Goal: Task Accomplishment & Management: Complete application form

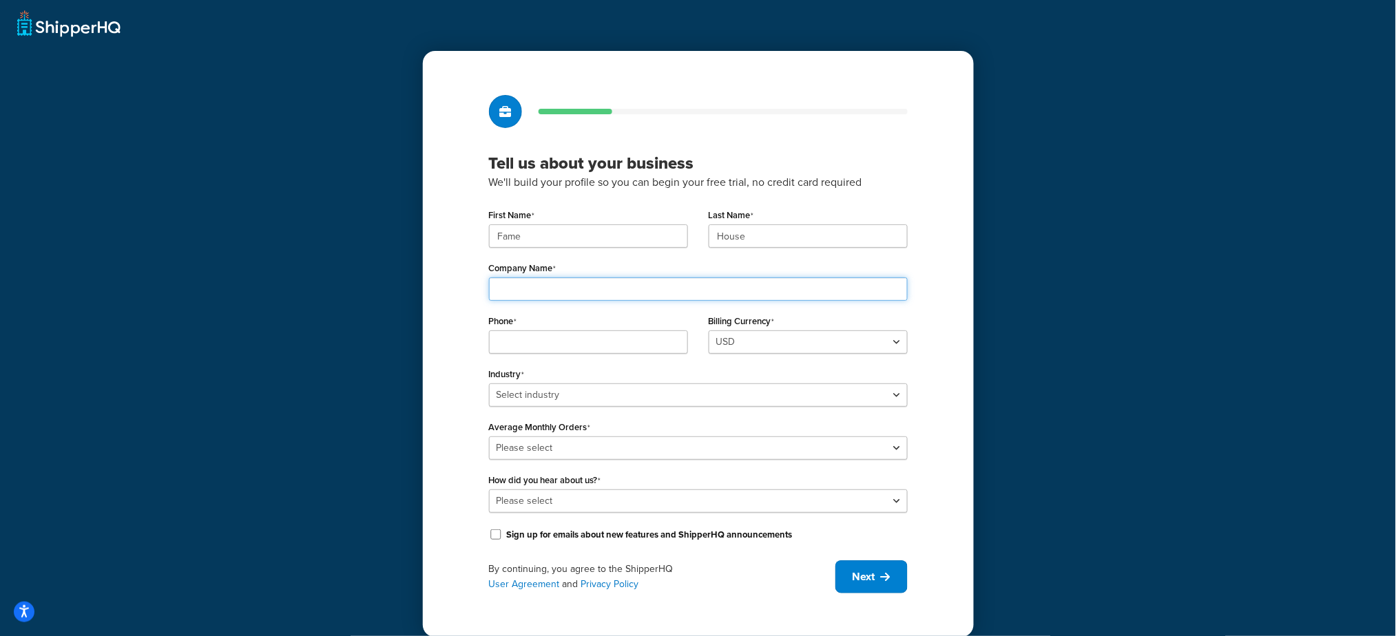
click at [576, 292] on input "Company Name" at bounding box center [698, 288] width 419 height 23
paste input "Universal Music France"
click at [547, 231] on input "Fame" at bounding box center [588, 235] width 199 height 23
click at [645, 293] on input "Universal Music France" at bounding box center [698, 288] width 419 height 23
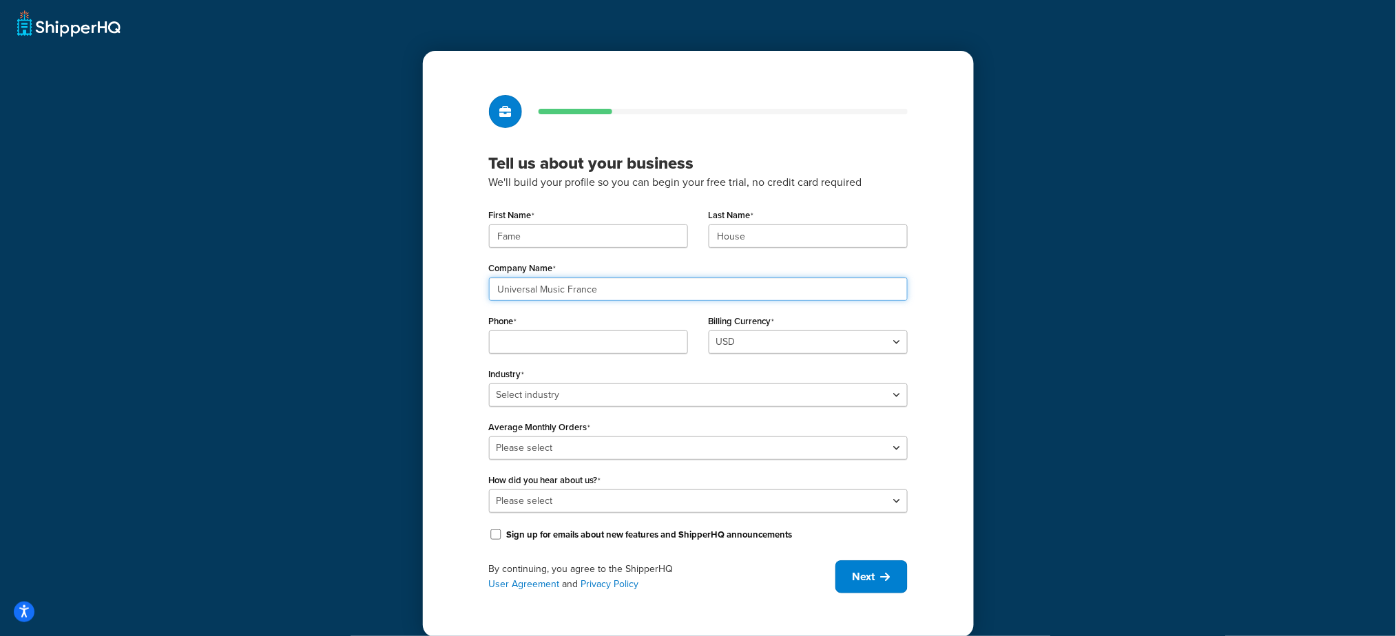
click at [645, 293] on input "Universal Music France" at bounding box center [698, 288] width 419 height 23
paste input "Group"
type input "Universal Music Group"
click at [564, 348] on input "Phone" at bounding box center [588, 342] width 199 height 23
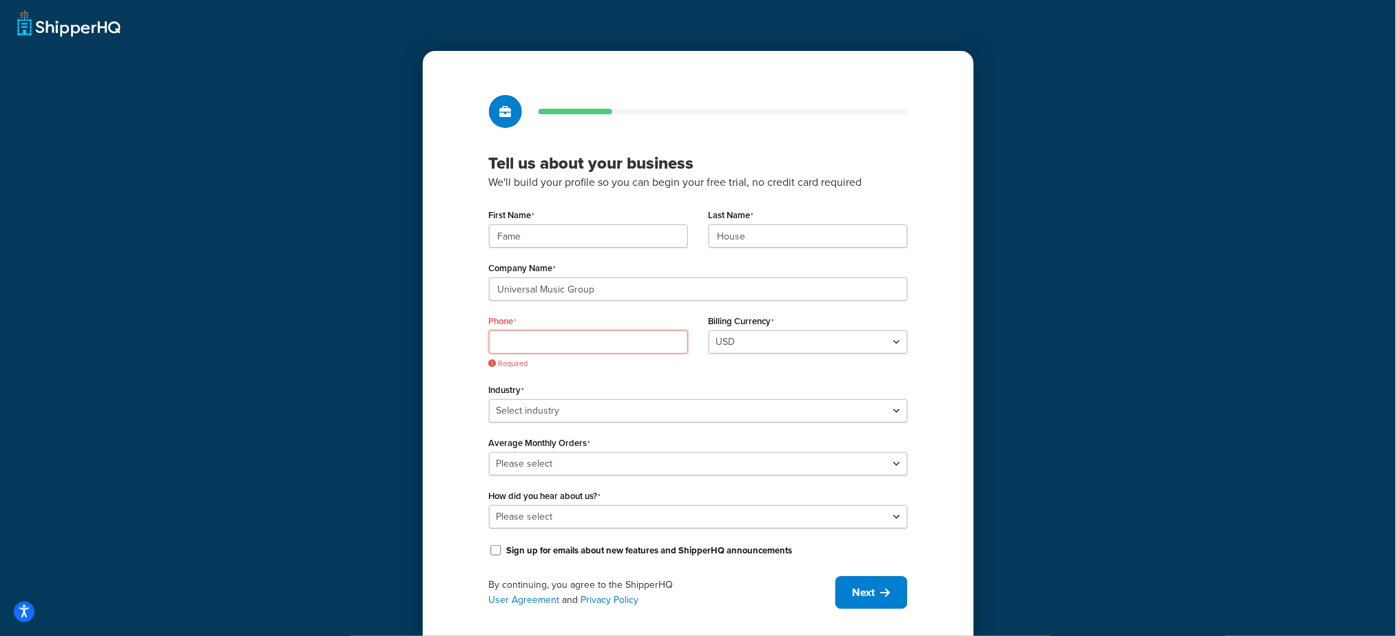
paste input "8449137510"
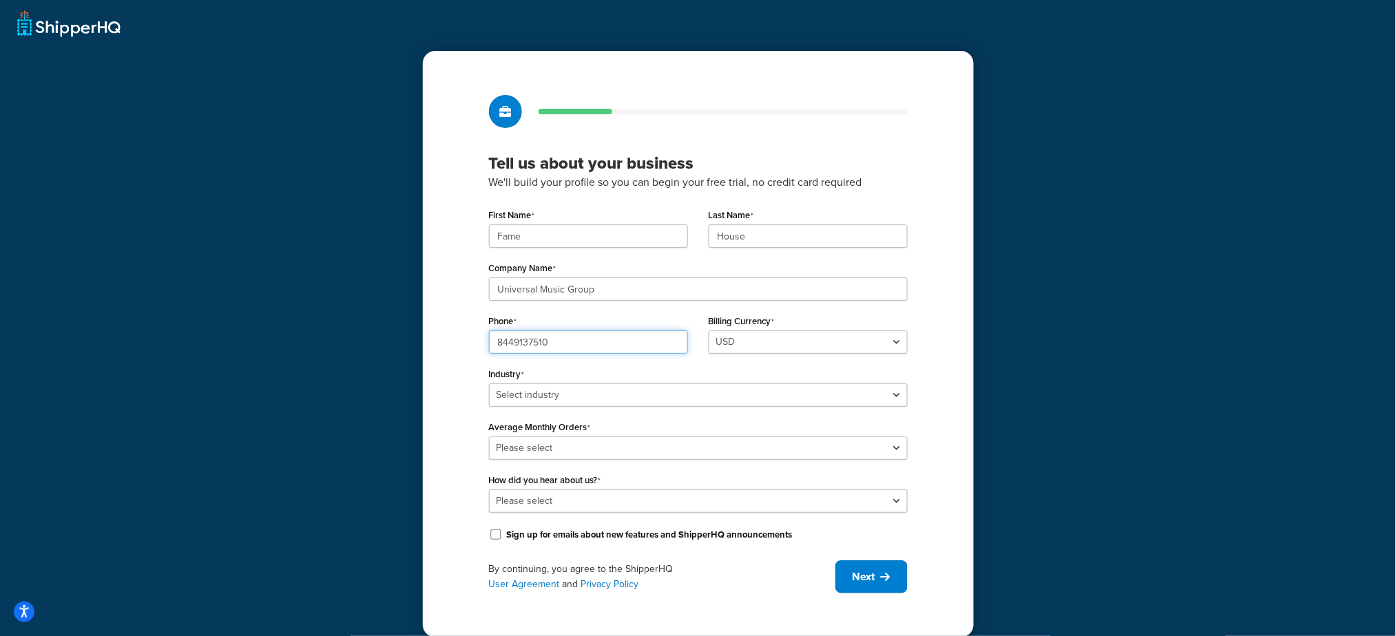
type input "8449137510"
click at [554, 410] on div "First Name Fame Last Name House Company Name Universal Music Group Phone 844913…" at bounding box center [698, 374] width 419 height 339
click at [558, 398] on select "Select industry Automotive Adult Agriculture Alcohol, Tobacco & CBD Arts & Craf…" at bounding box center [698, 395] width 419 height 23
select select "25"
click at [489, 384] on select "Select industry Automotive Adult Agriculture Alcohol, Tobacco & CBD Arts & Craf…" at bounding box center [698, 395] width 419 height 23
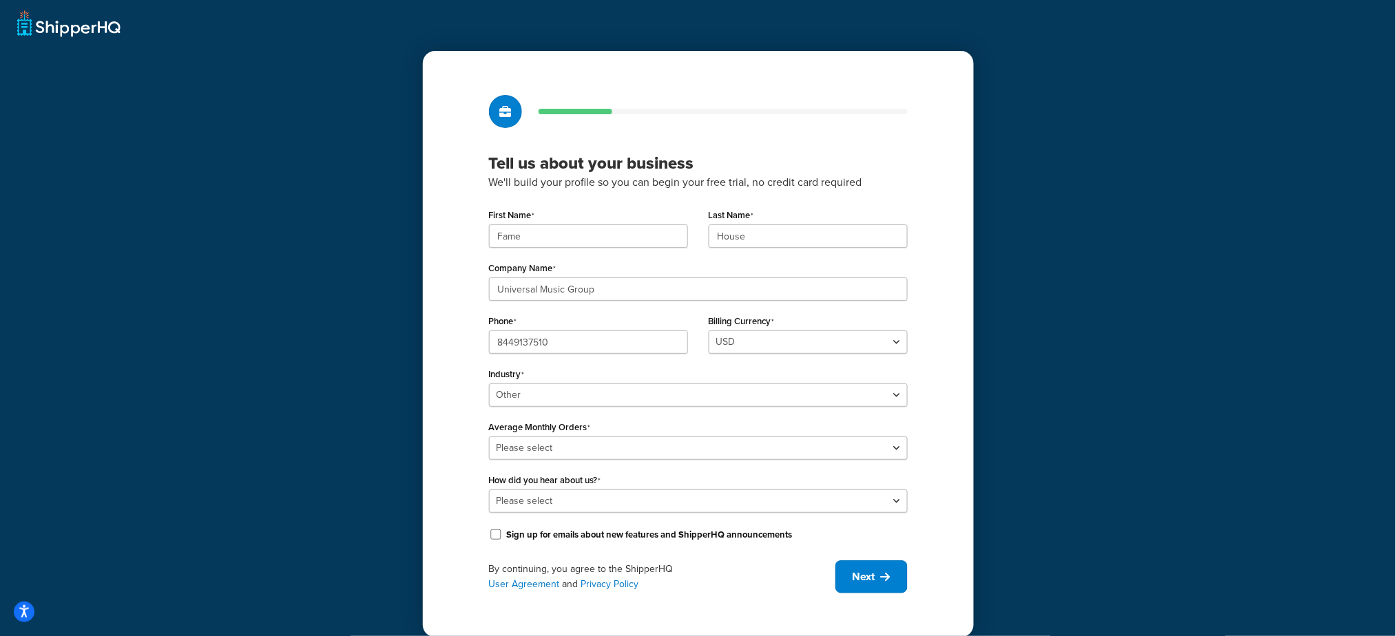
drag, startPoint x: 370, startPoint y: 437, endPoint x: 549, endPoint y: 390, distance: 185.5
click at [450, 410] on div "Tell us about your business We'll build your profile so you can begin your free…" at bounding box center [698, 319] width 1396 height 638
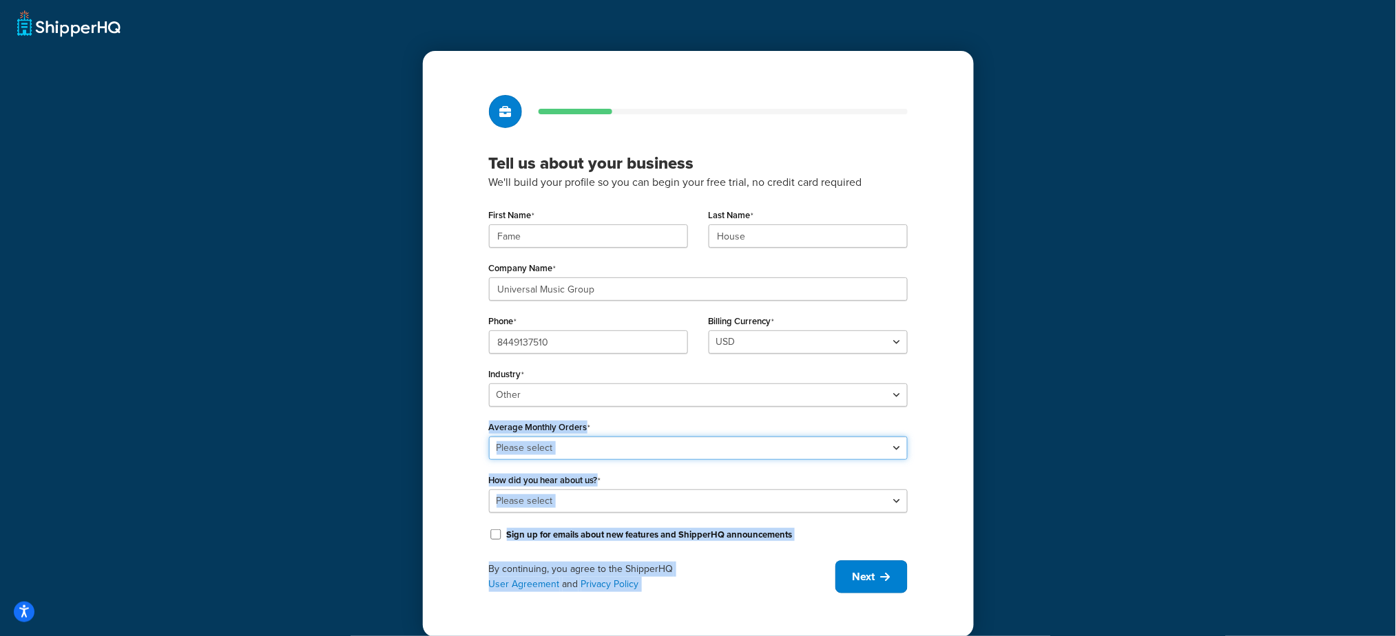
click at [635, 450] on select "Please select 0-500 501-1,000 1,001-10,000 10,001-20,000 Over 20,000" at bounding box center [698, 448] width 419 height 23
select select "3"
click at [489, 437] on select "Please select 0-500 501-1,000 1,001-10,000 10,001-20,000 Over 20,000" at bounding box center [698, 448] width 419 height 23
click at [563, 500] on select "Please select Online Search App Store or Marketplace Listing Referred by Agency…" at bounding box center [698, 501] width 419 height 23
select select "10"
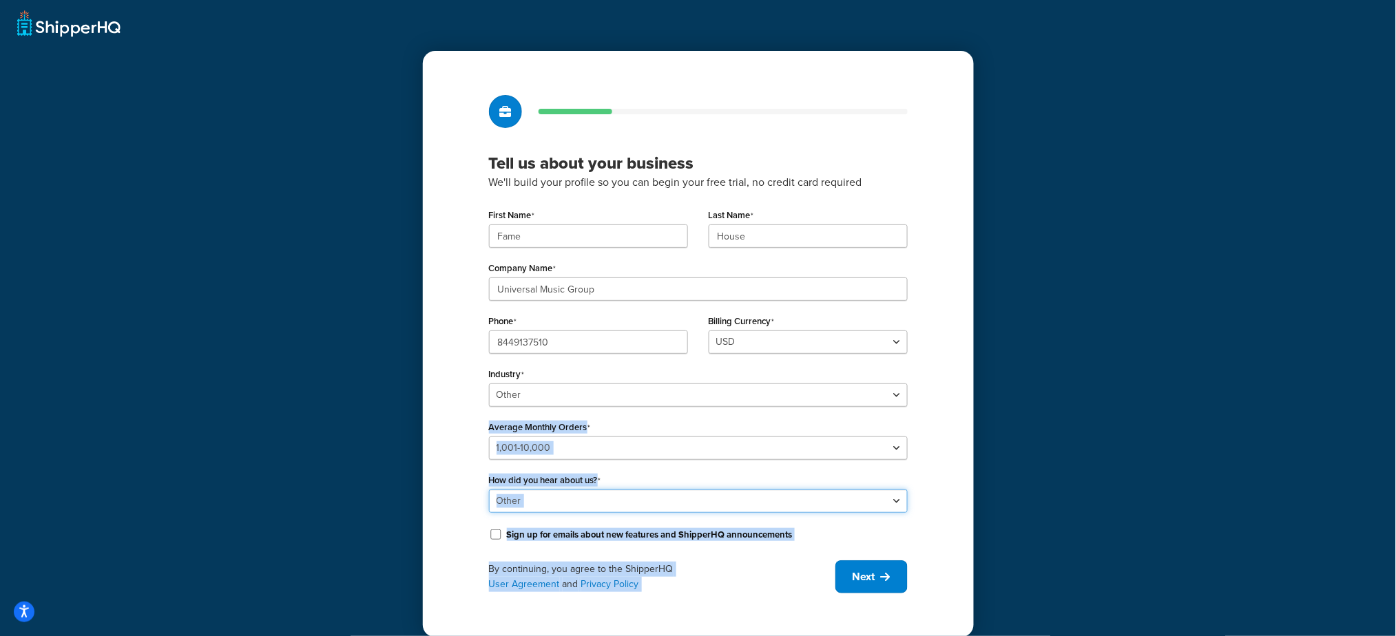
click at [489, 490] on select "Please select Online Search App Store or Marketplace Listing Referred by Agency…" at bounding box center [698, 501] width 419 height 23
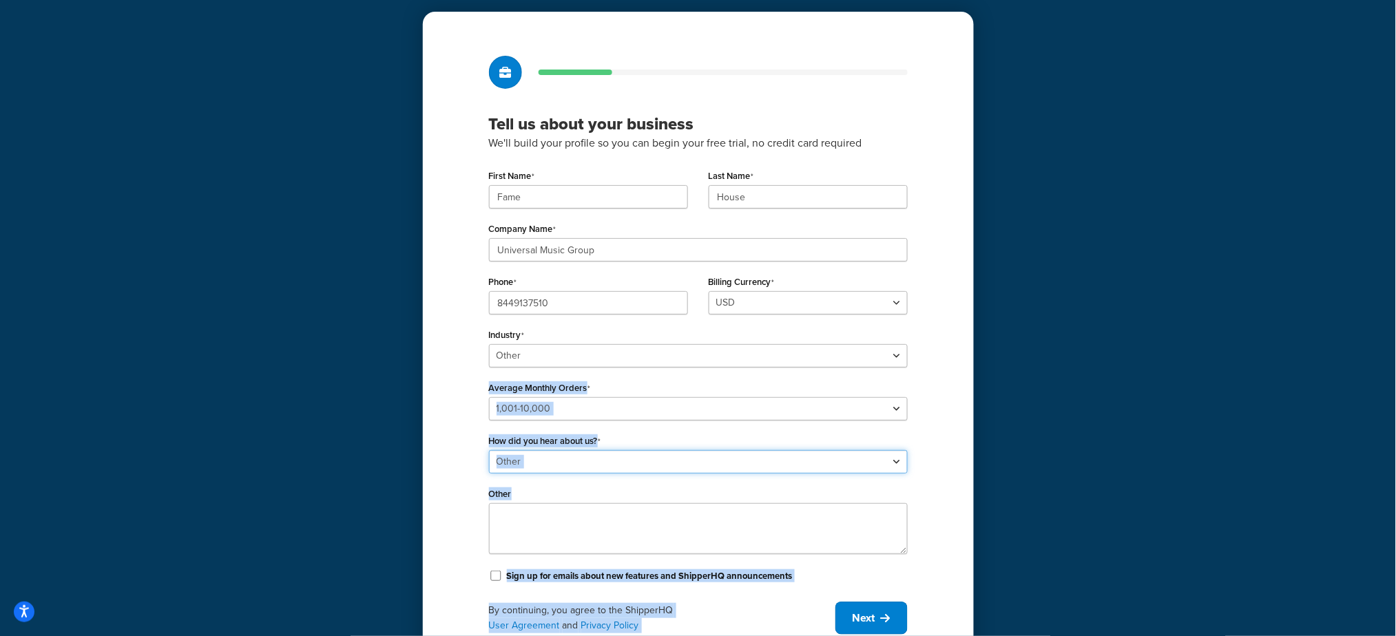
scroll to position [95, 0]
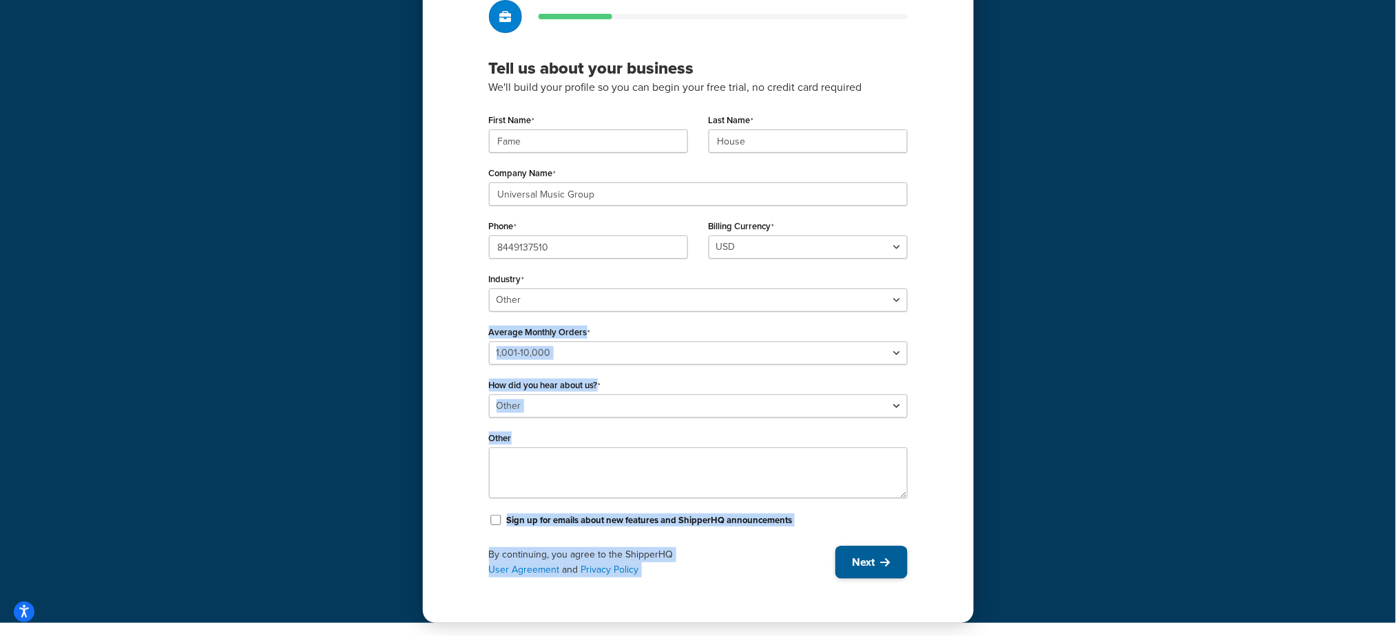
click at [852, 558] on span "Next" at bounding box center [863, 562] width 23 height 15
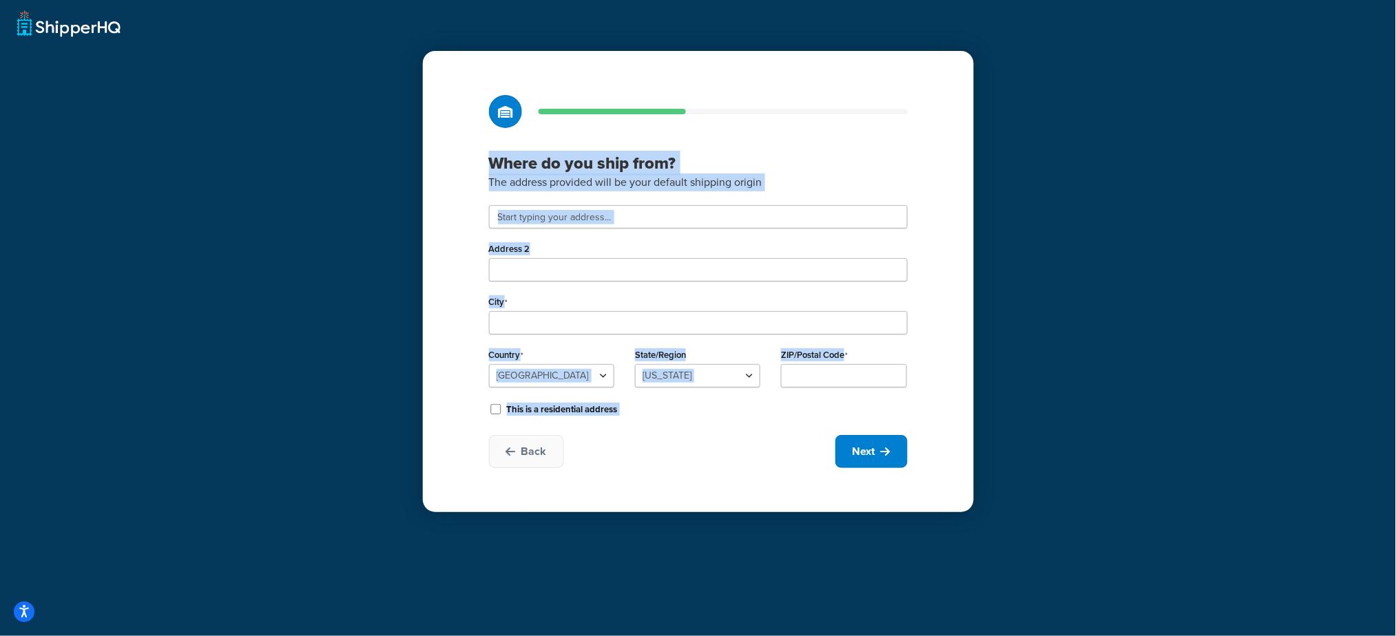
click at [584, 251] on div "Address 2" at bounding box center [698, 260] width 419 height 43
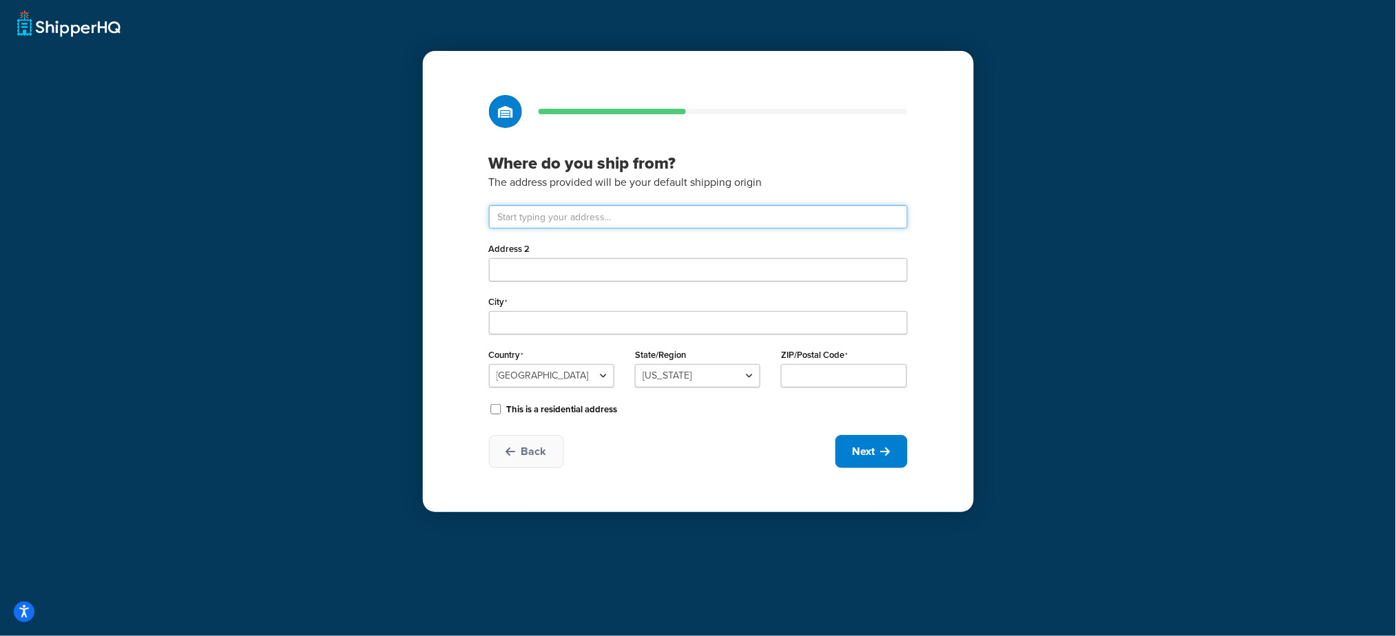
click at [577, 224] on input "text" at bounding box center [698, 216] width 419 height 23
click at [622, 218] on input "text" at bounding box center [698, 216] width 419 height 23
paste input "Universal Music Group"
type input "Universal Music Group"
click at [514, 277] on input "Address 2" at bounding box center [698, 269] width 419 height 23
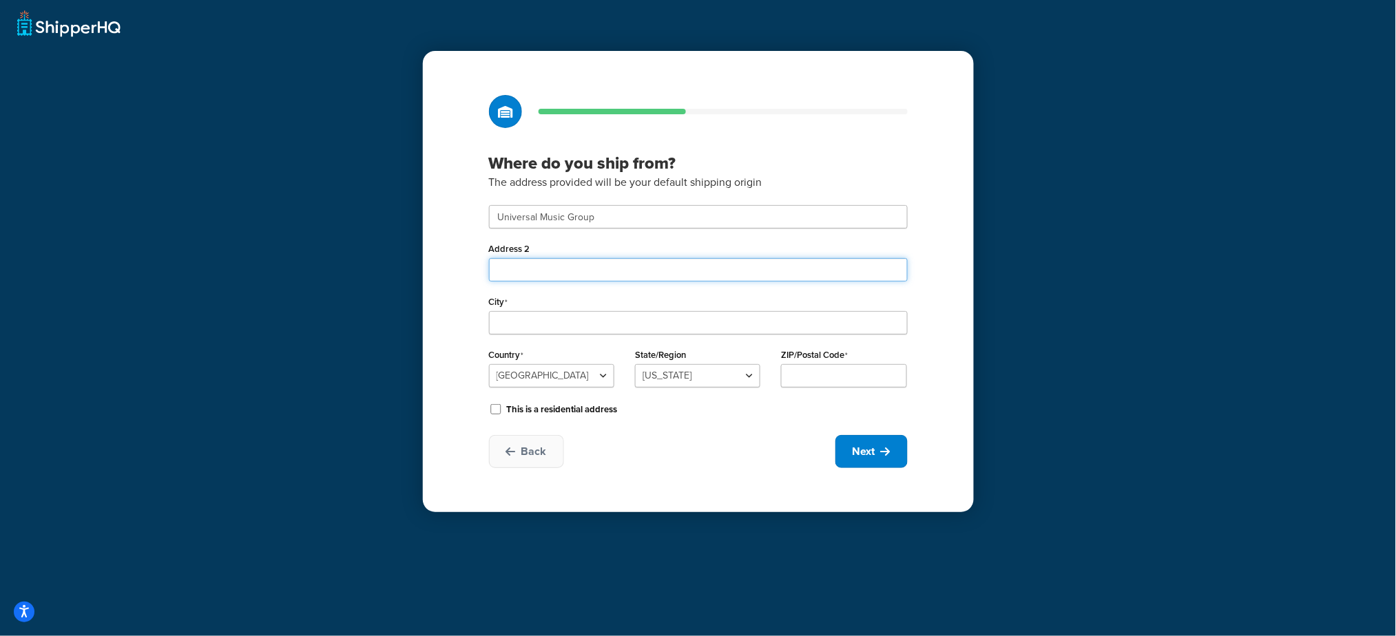
click at [607, 262] on input "Address 2" at bounding box center [698, 269] width 419 height 23
paste input "123 S Broad St, 26th Floor"
type input "123 S Broad St, 26th Floor"
click at [547, 322] on input "City" at bounding box center [698, 322] width 419 height 23
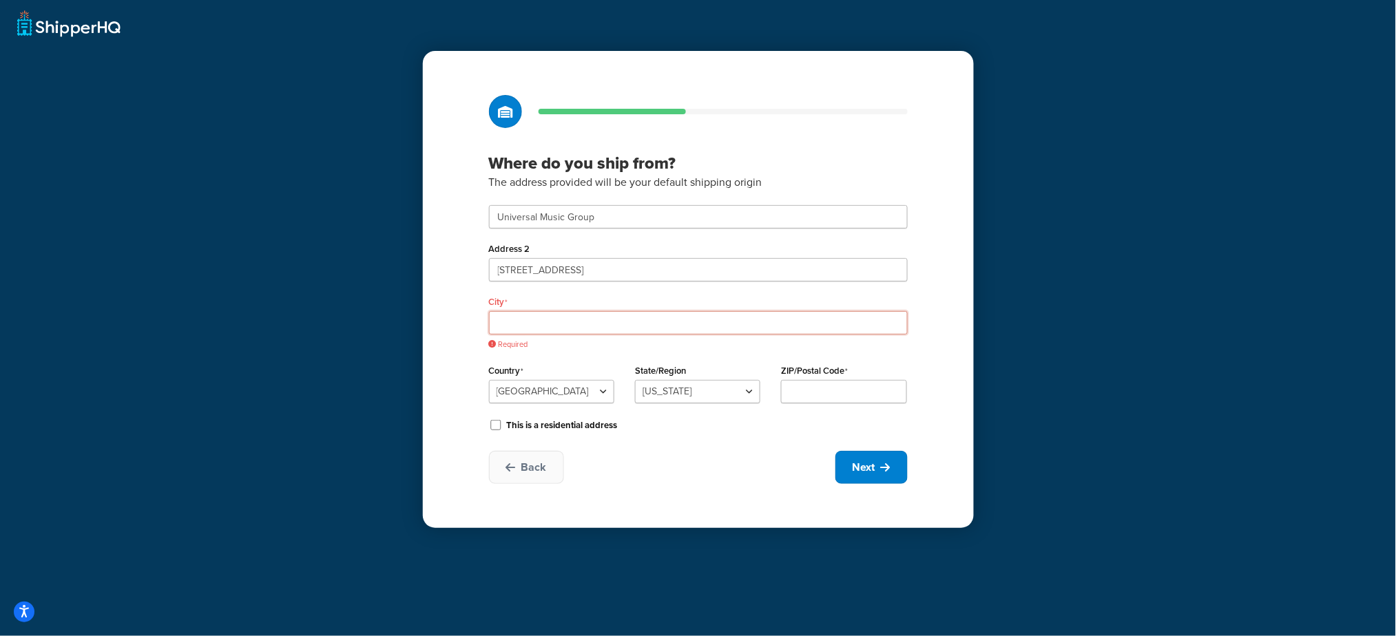
paste input "Philadelphia"
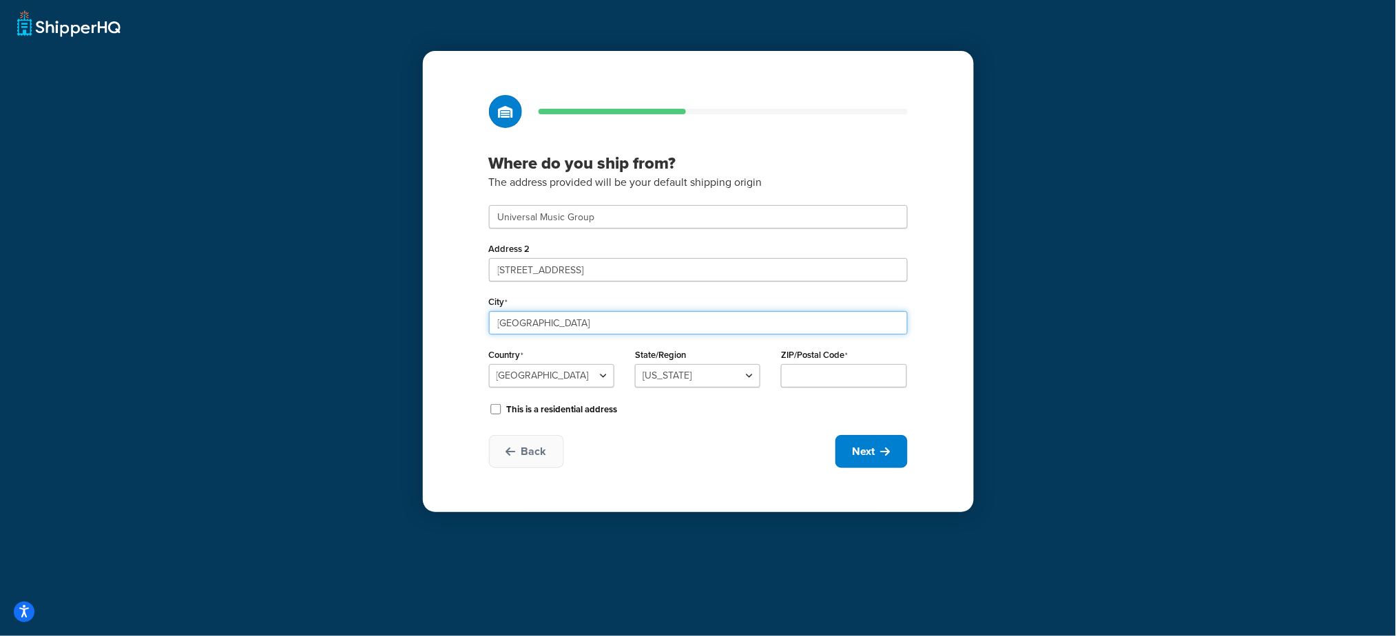
type input "Philadelphia"
click at [685, 379] on select "Alabama Alaska American Samoa Arizona Arkansas Armed Forces Americas Armed Forc…" at bounding box center [697, 375] width 125 height 23
click at [555, 277] on input "123 S Broad St, 26th Floor" at bounding box center [698, 269] width 419 height 23
click at [727, 273] on input "123 S Broad St, 26th Floor" at bounding box center [698, 269] width 419 height 23
drag, startPoint x: 727, startPoint y: 273, endPoint x: 392, endPoint y: 237, distance: 337.2
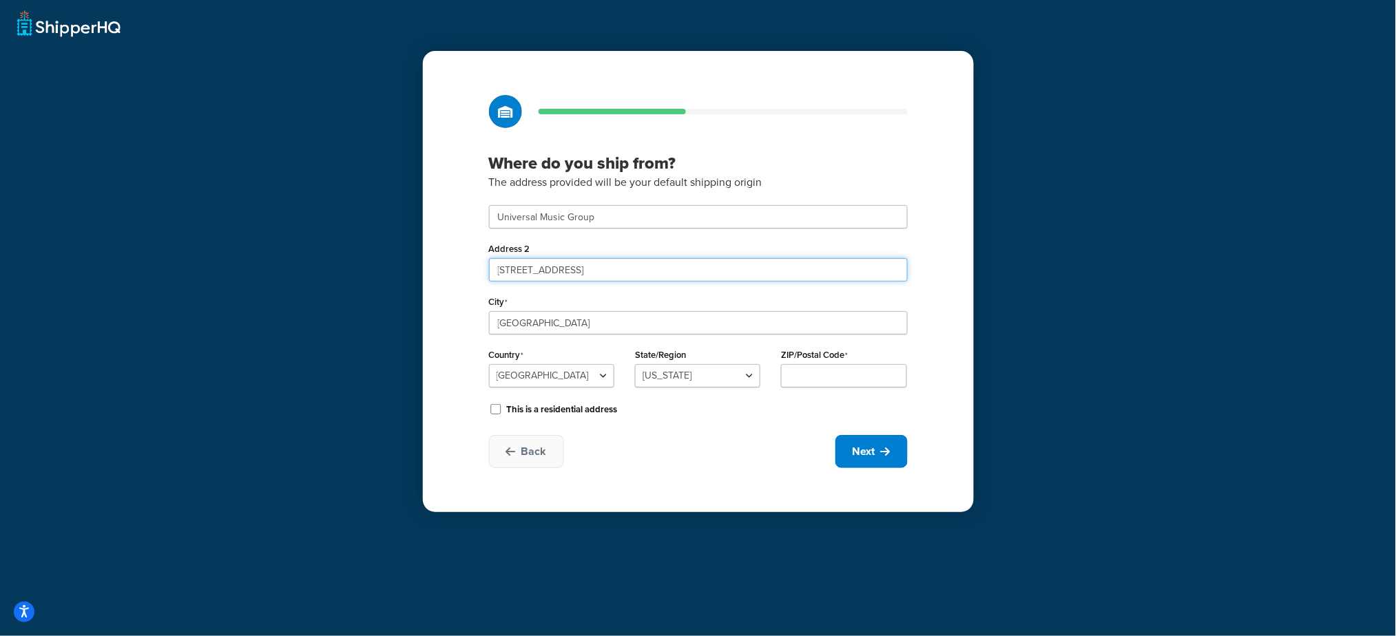
click at [300, 230] on div "Where do you ship from? The address provided will be your default shipping orig…" at bounding box center [698, 318] width 1396 height 636
type input "="
drag, startPoint x: 322, startPoint y: 315, endPoint x: 359, endPoint y: 304, distance: 39.4
click at [328, 313] on div "Where do you ship from? The address provided will be your default shipping orig…" at bounding box center [698, 318] width 1396 height 636
click at [534, 279] on input "Address 2" at bounding box center [698, 269] width 419 height 23
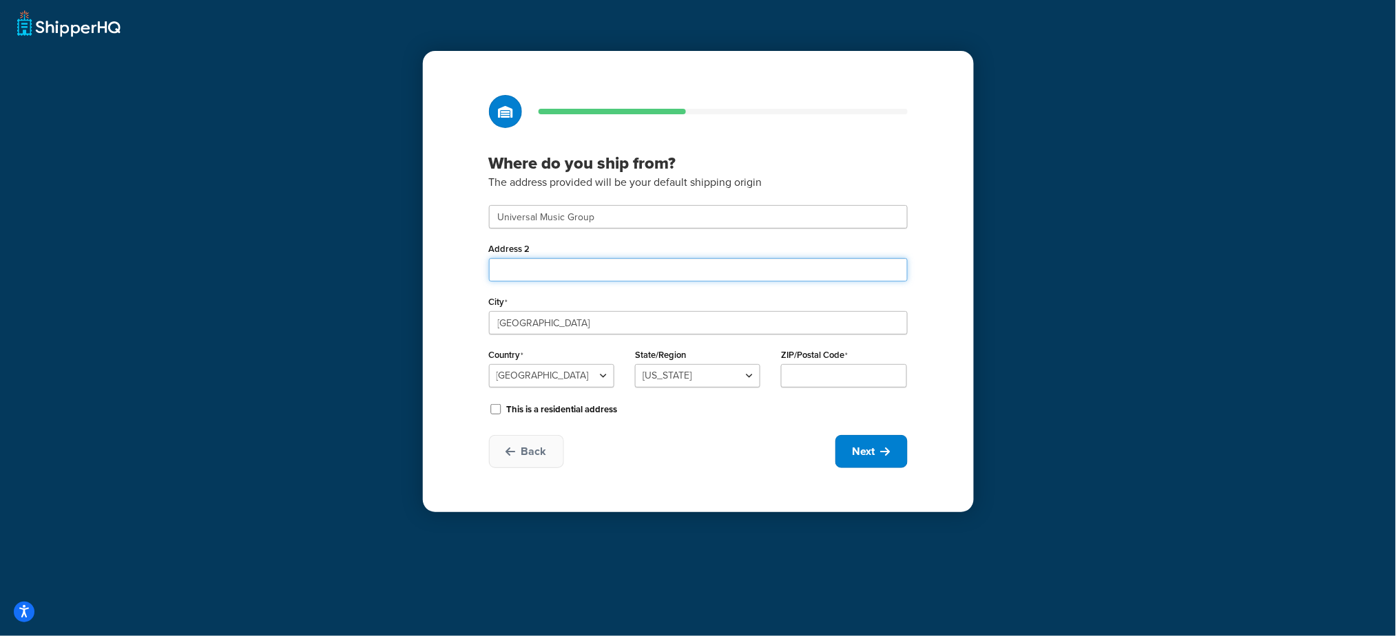
paste input "123 S Broad St, 26th Floor"
click at [596, 267] on input "123 S Broad St, 26th Floor" at bounding box center [698, 269] width 419 height 23
click at [630, 270] on input "123 S Broad St, 26th Floor" at bounding box center [698, 269] width 419 height 23
drag, startPoint x: 630, startPoint y: 270, endPoint x: 560, endPoint y: 267, distance: 69.6
click at [560, 267] on input "123 S Broad St, 26th Floor" at bounding box center [698, 269] width 419 height 23
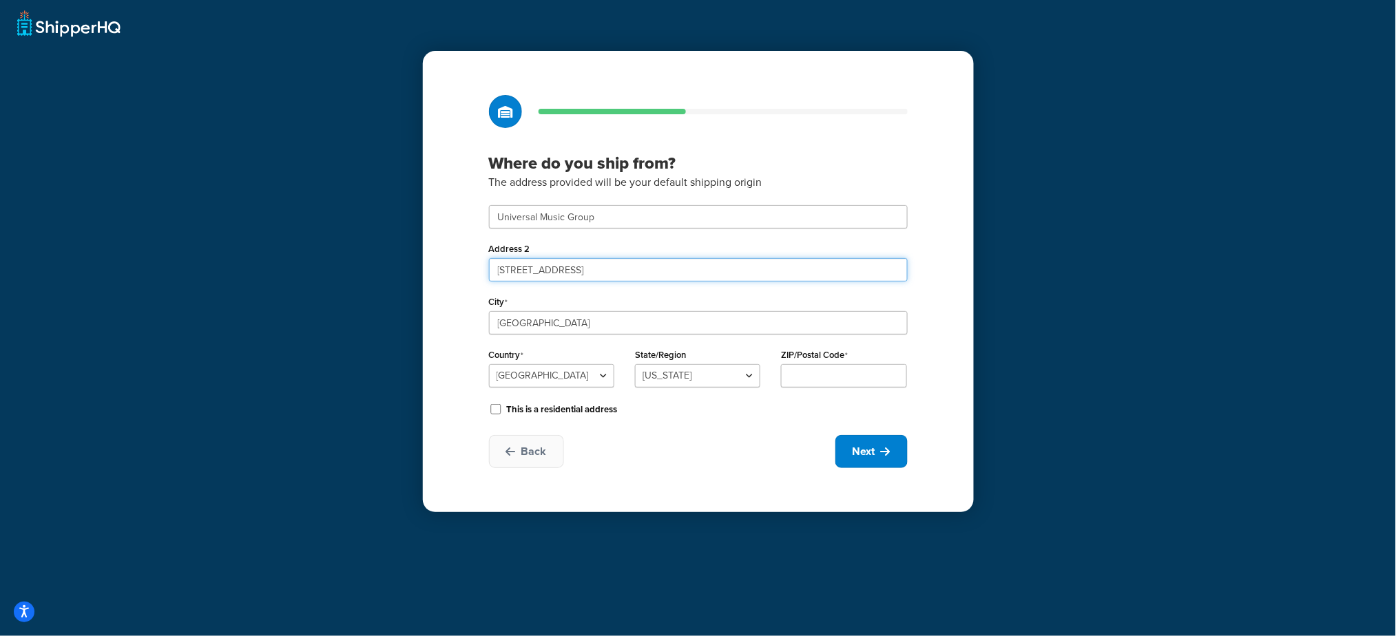
type input "123 S Broad St"
drag, startPoint x: 771, startPoint y: 462, endPoint x: 819, endPoint y: 404, distance: 75.3
click at [783, 438] on div "Back Next" at bounding box center [698, 451] width 419 height 33
click at [844, 377] on input "ZIP/Postal Code" at bounding box center [843, 375] width 125 height 23
click at [839, 387] on input "ZIP/Postal Code" at bounding box center [843, 375] width 125 height 23
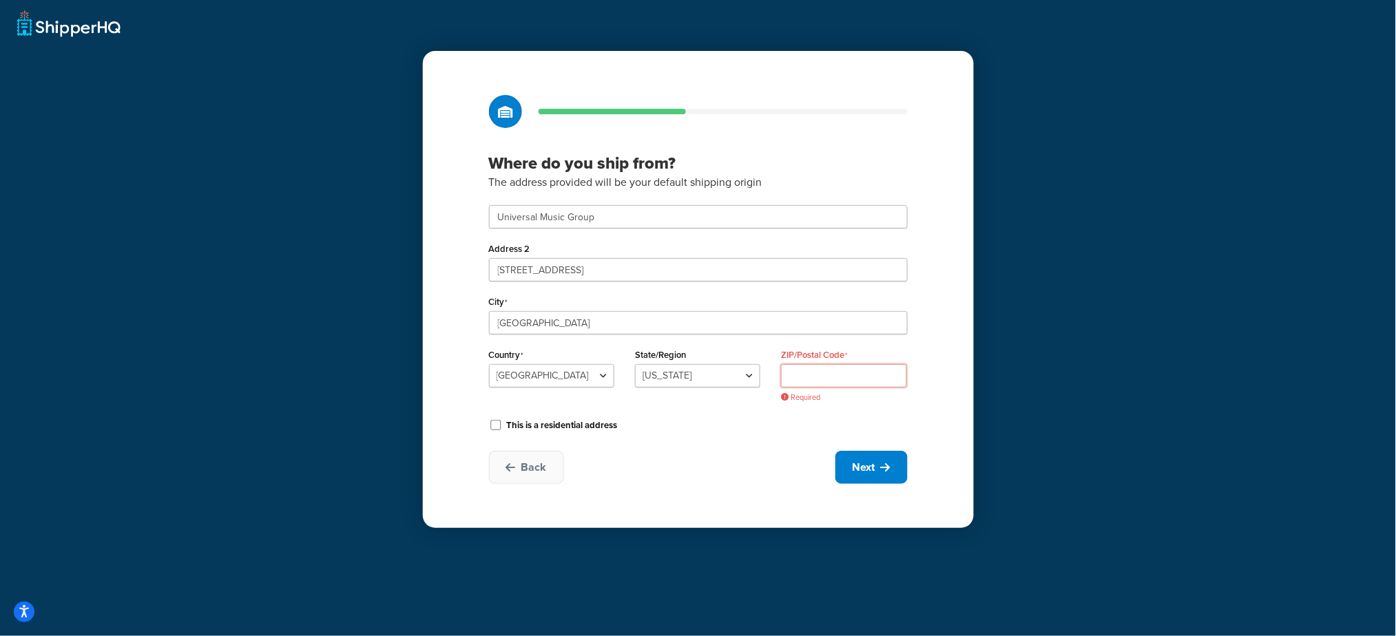
paste input "19109"
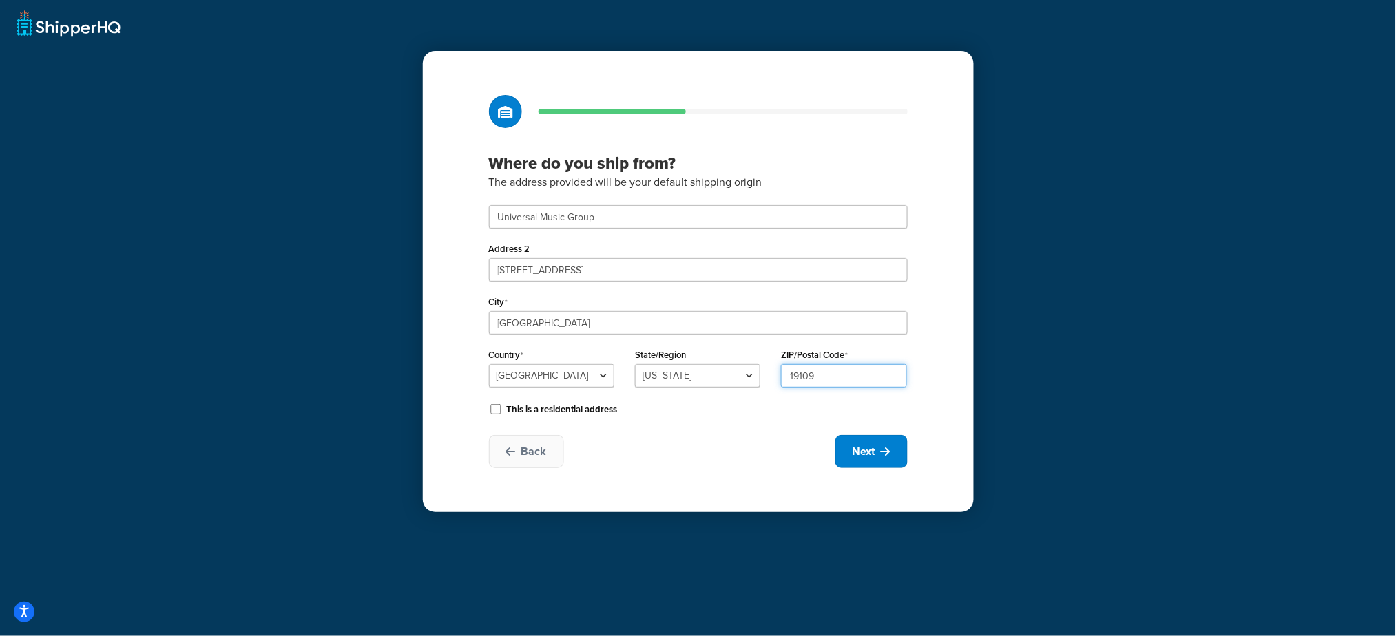
type input "19109"
click at [643, 376] on select "Alabama Alaska American Samoa Arizona Arkansas Armed Forces Americas Armed Forc…" at bounding box center [697, 375] width 125 height 23
click at [635, 364] on select "Alabama Alaska American Samoa Arizona Arkansas Armed Forces Americas Armed Forc…" at bounding box center [697, 375] width 125 height 23
drag, startPoint x: 1053, startPoint y: 427, endPoint x: 899, endPoint y: 450, distance: 155.2
click at [1021, 426] on div "Where do you ship from? The address provided will be your default shipping orig…" at bounding box center [698, 318] width 1396 height 636
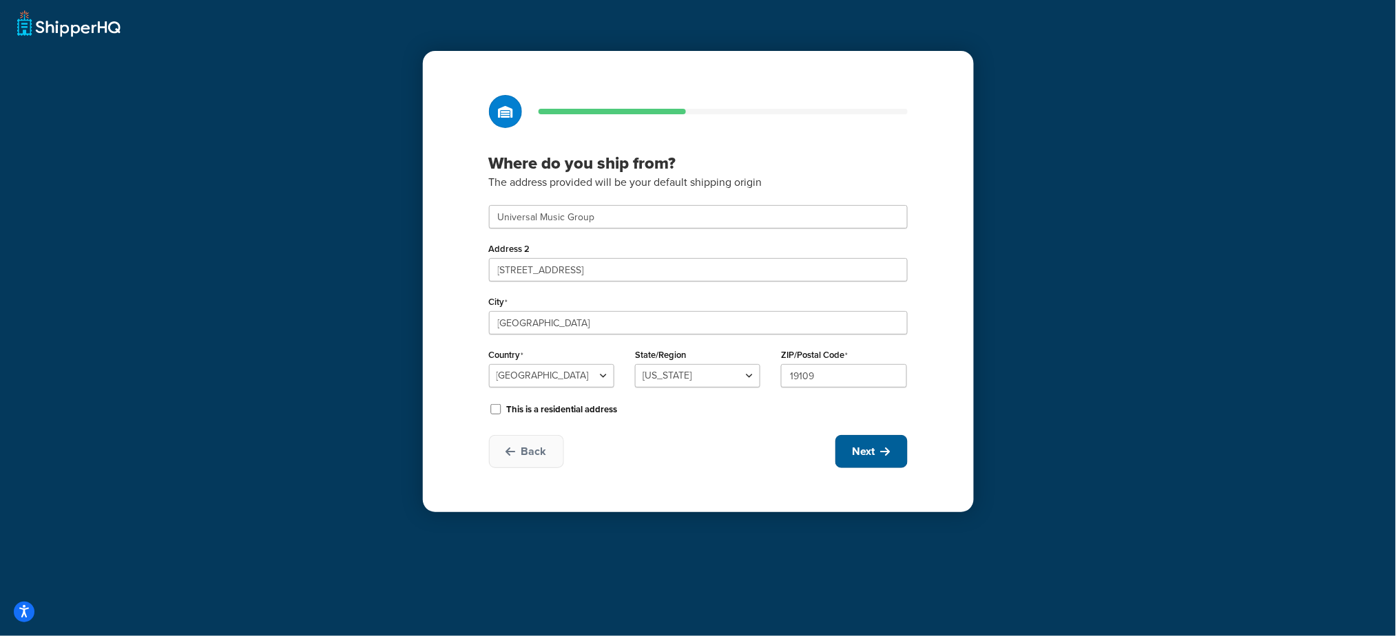
drag, startPoint x: 880, startPoint y: 450, endPoint x: 873, endPoint y: 447, distance: 7.4
click at [876, 452] on button "Next" at bounding box center [871, 451] width 72 height 33
select select "1"
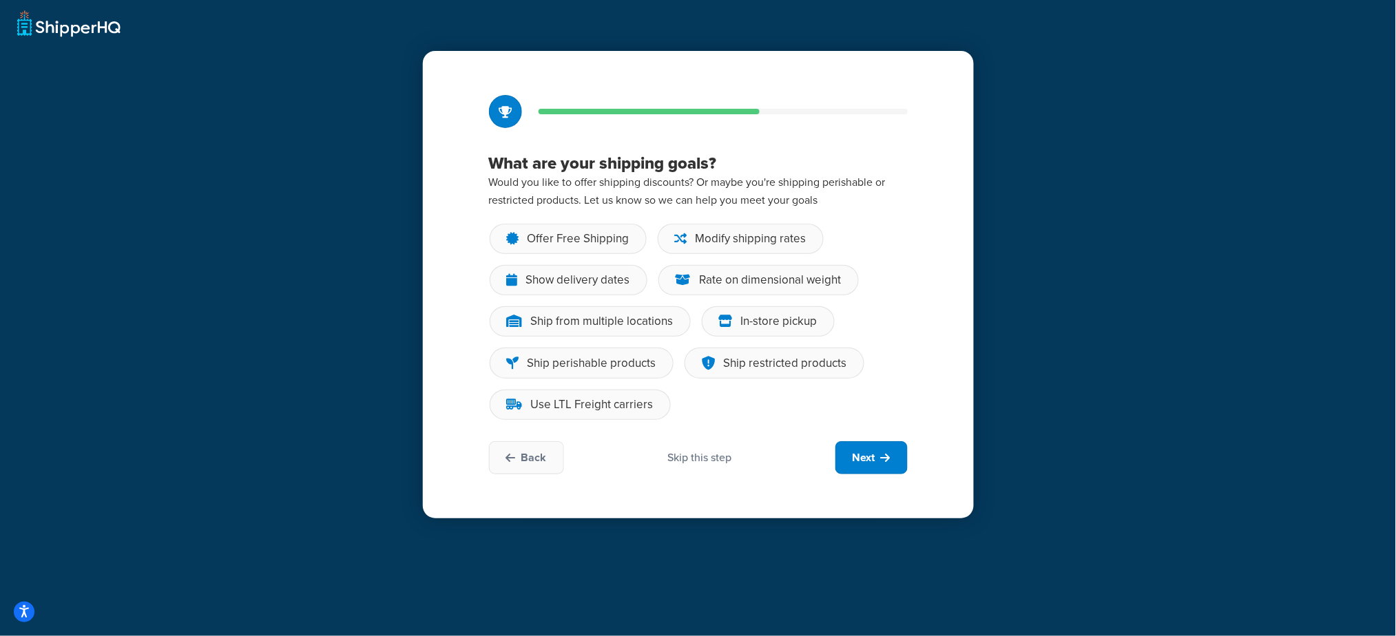
click at [682, 457] on div "Skip this step" at bounding box center [699, 457] width 64 height 15
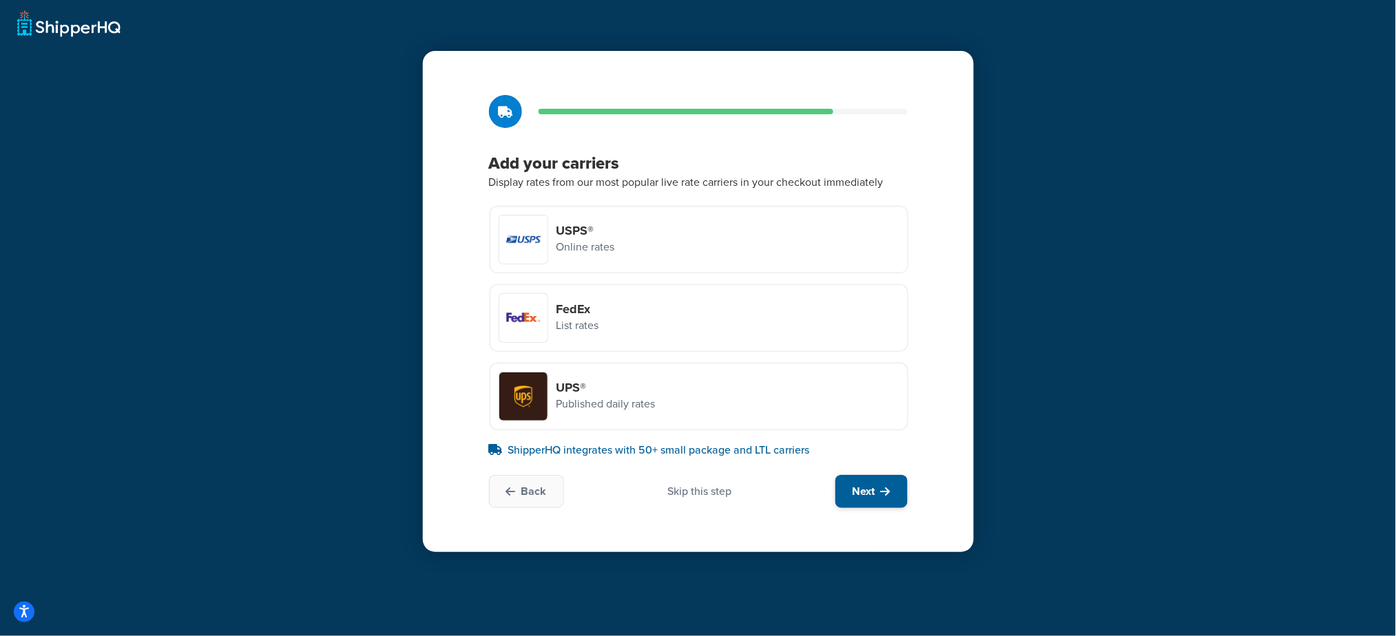
click at [878, 507] on button "Next" at bounding box center [871, 491] width 72 height 33
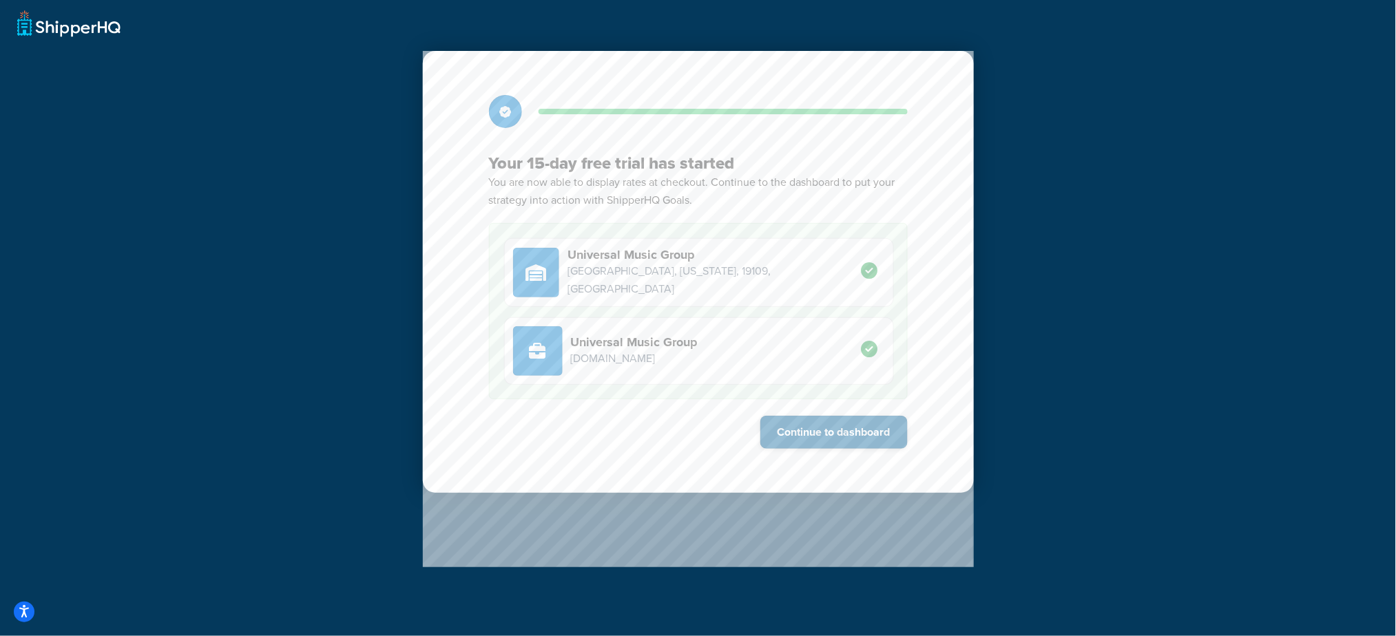
click at [849, 433] on button "Continue to dashboard" at bounding box center [833, 432] width 147 height 33
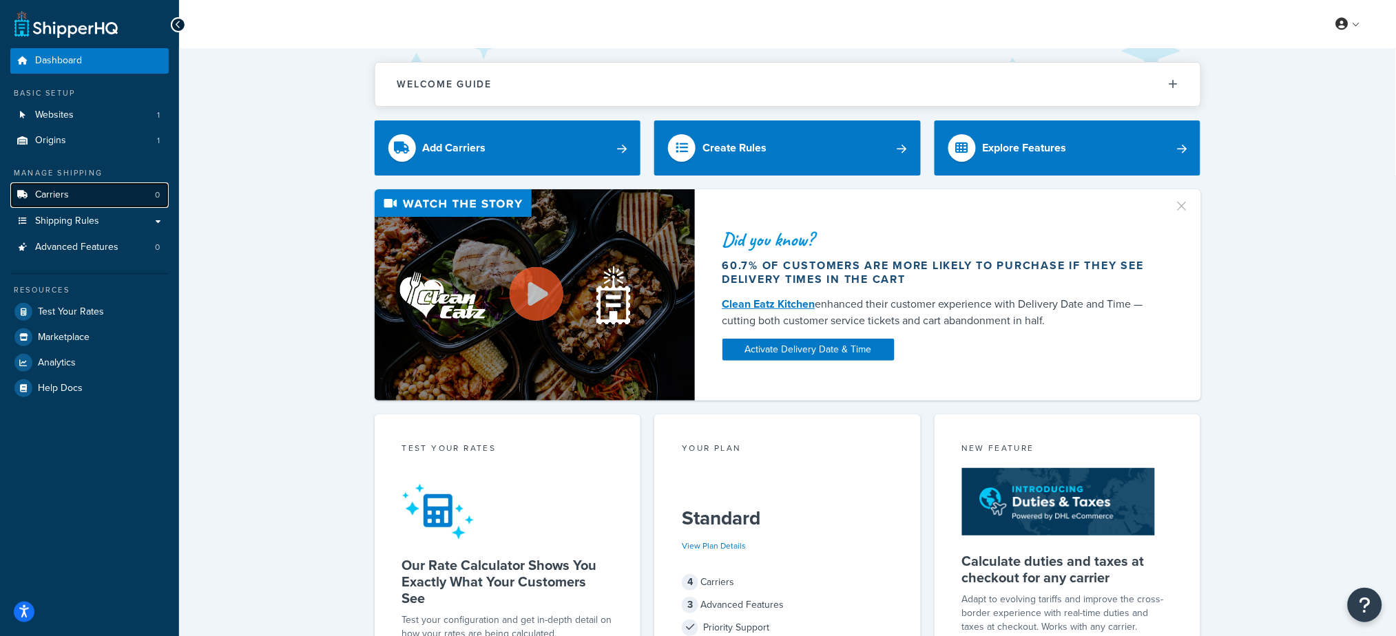
click at [59, 193] on span "Carriers" at bounding box center [52, 195] width 34 height 12
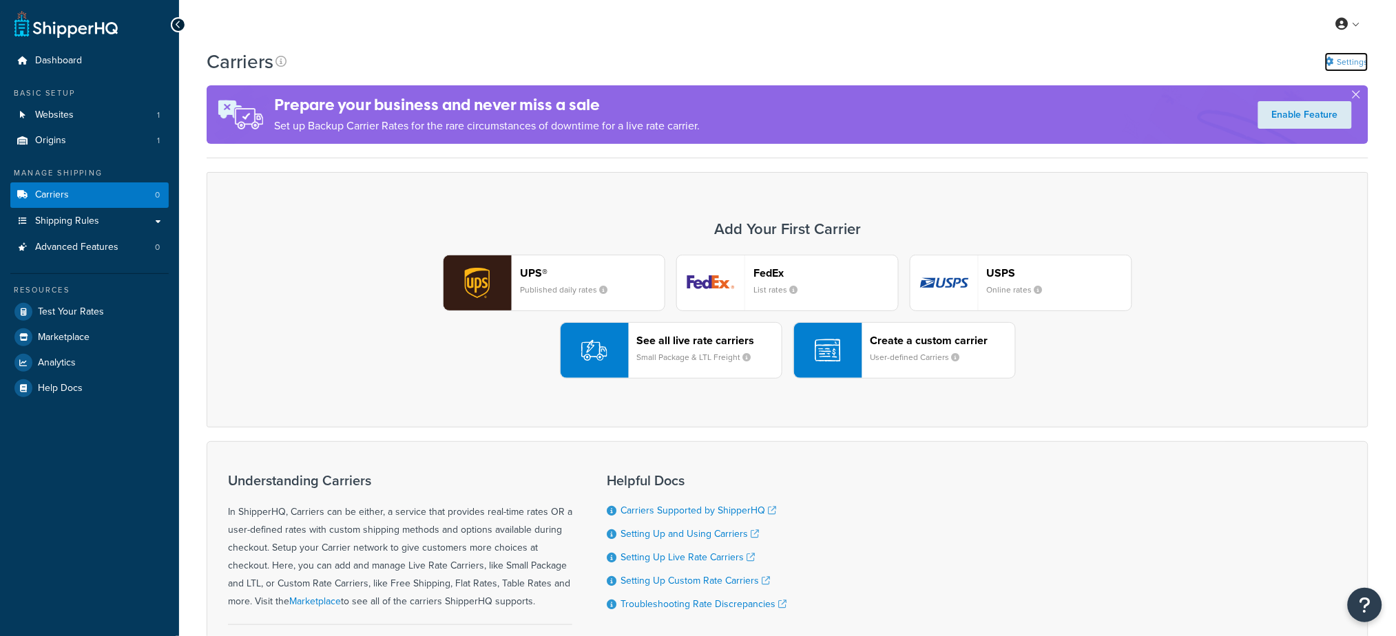
click at [1339, 61] on link "Settings" at bounding box center [1346, 61] width 43 height 19
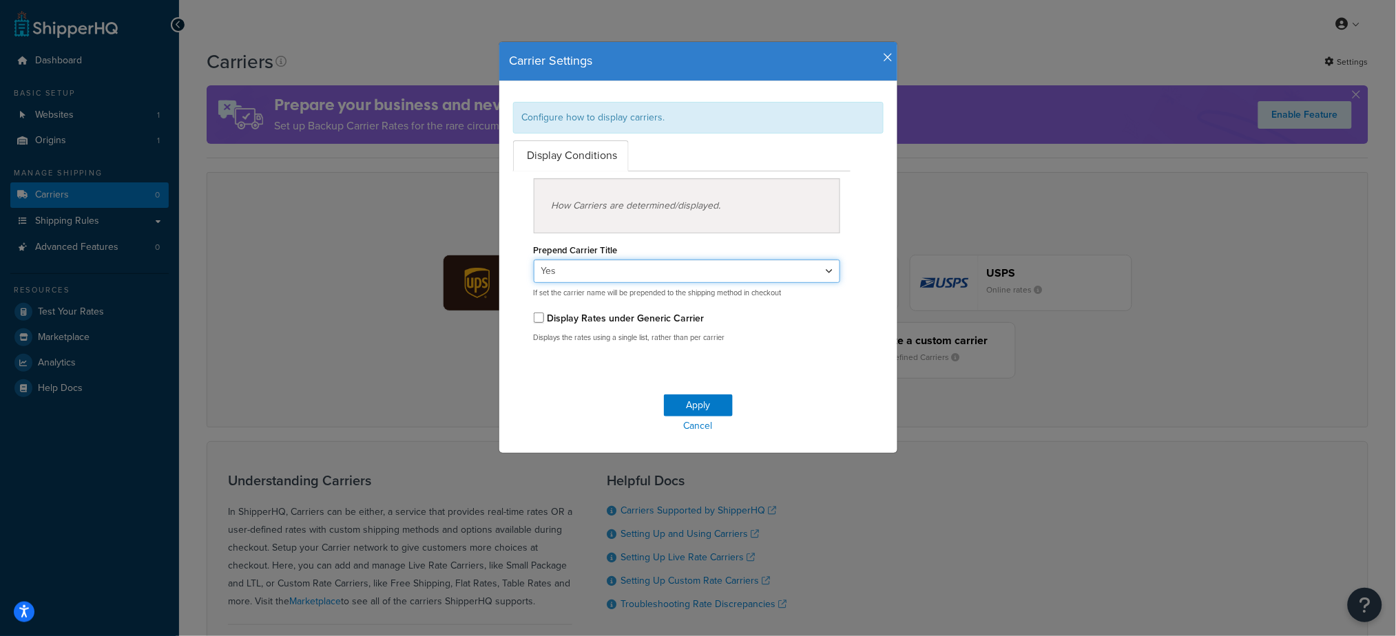
click at [729, 270] on select "Yes No" at bounding box center [687, 271] width 307 height 23
select select "false"
click at [534, 260] on select "Yes No" at bounding box center [687, 271] width 307 height 23
click at [683, 401] on button "Apply" at bounding box center [698, 406] width 69 height 22
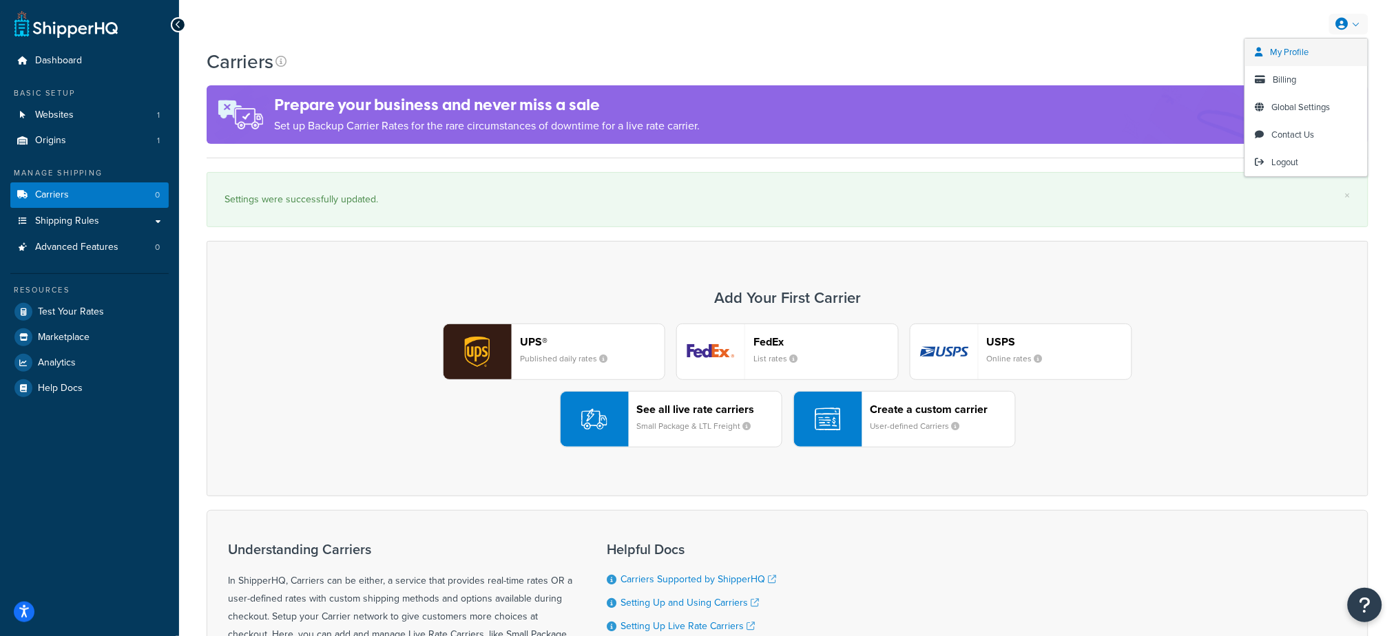
click at [1297, 50] on span "My Profile" at bounding box center [1289, 51] width 39 height 13
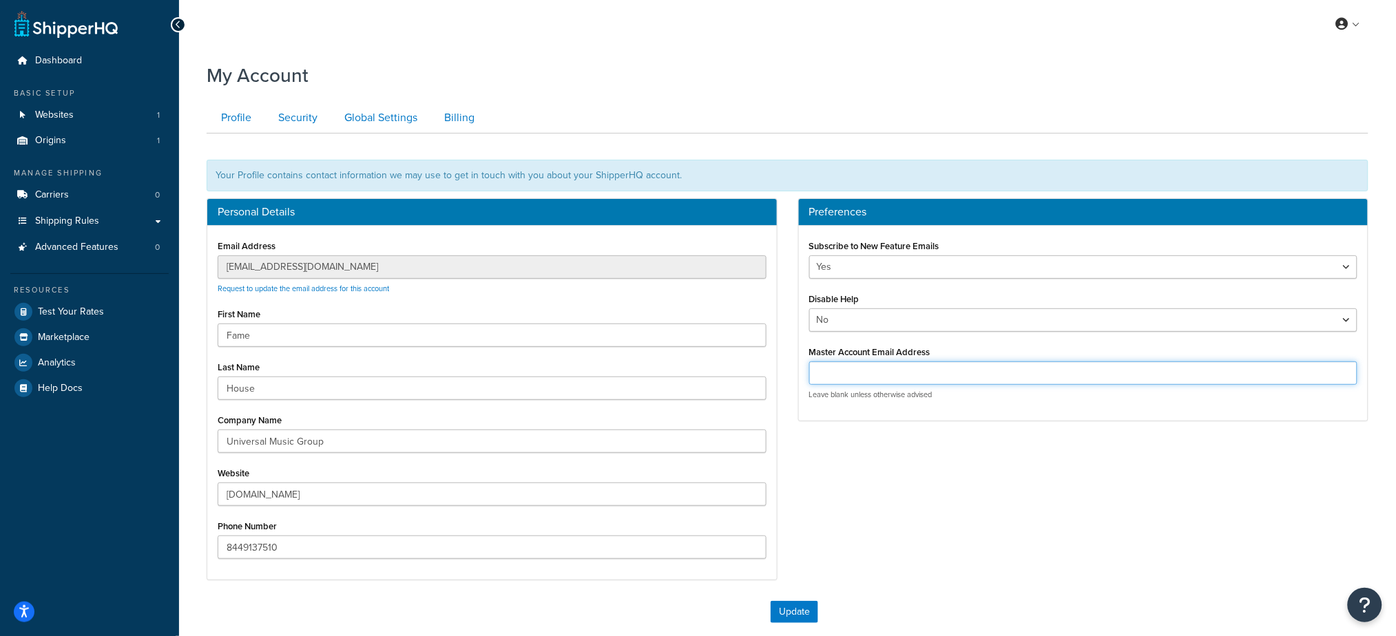
click at [881, 368] on input "Master Account Email Address" at bounding box center [1083, 372] width 549 height 23
paste input "umg-fr-sandbox.myshopify.com@shopify.com"
type input "umg-fr-sandbox.myshopify.com@shopify.com"
drag, startPoint x: 1204, startPoint y: 453, endPoint x: 1191, endPoint y: 446, distance: 14.2
click at [1203, 453] on div "Personal Details Email Address customercare@famehouse.net Request to update the…" at bounding box center [787, 396] width 1182 height 396
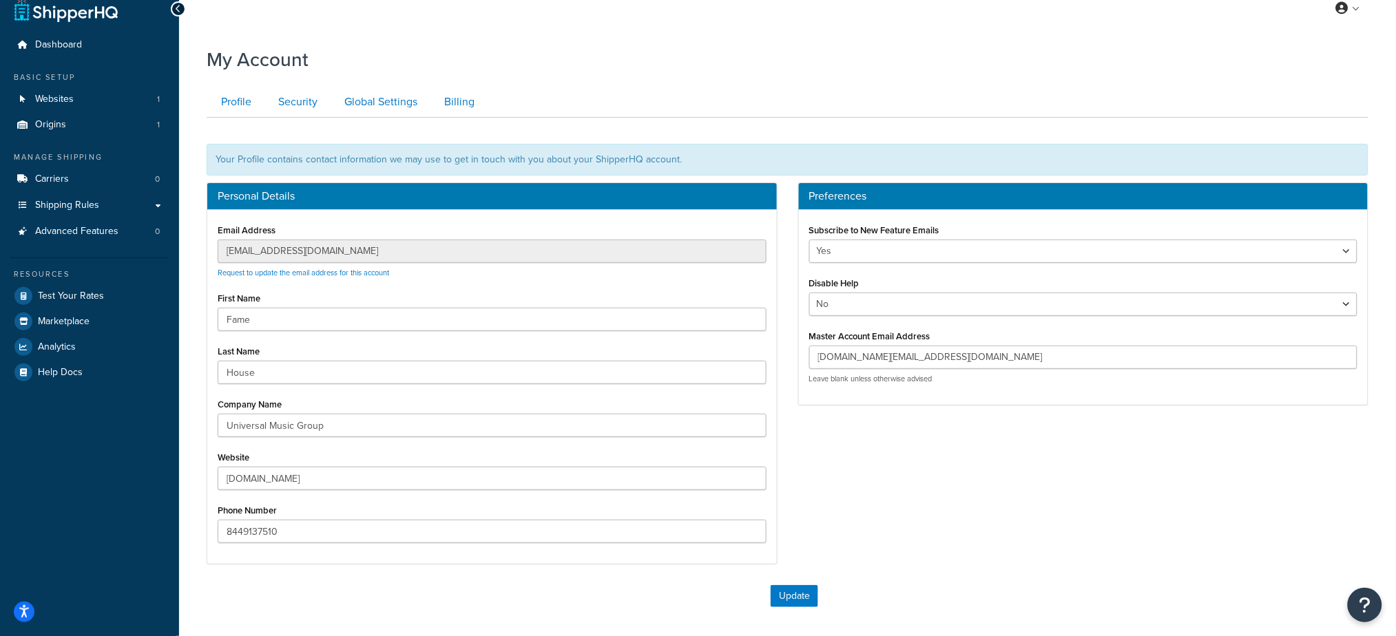
scroll to position [17, 0]
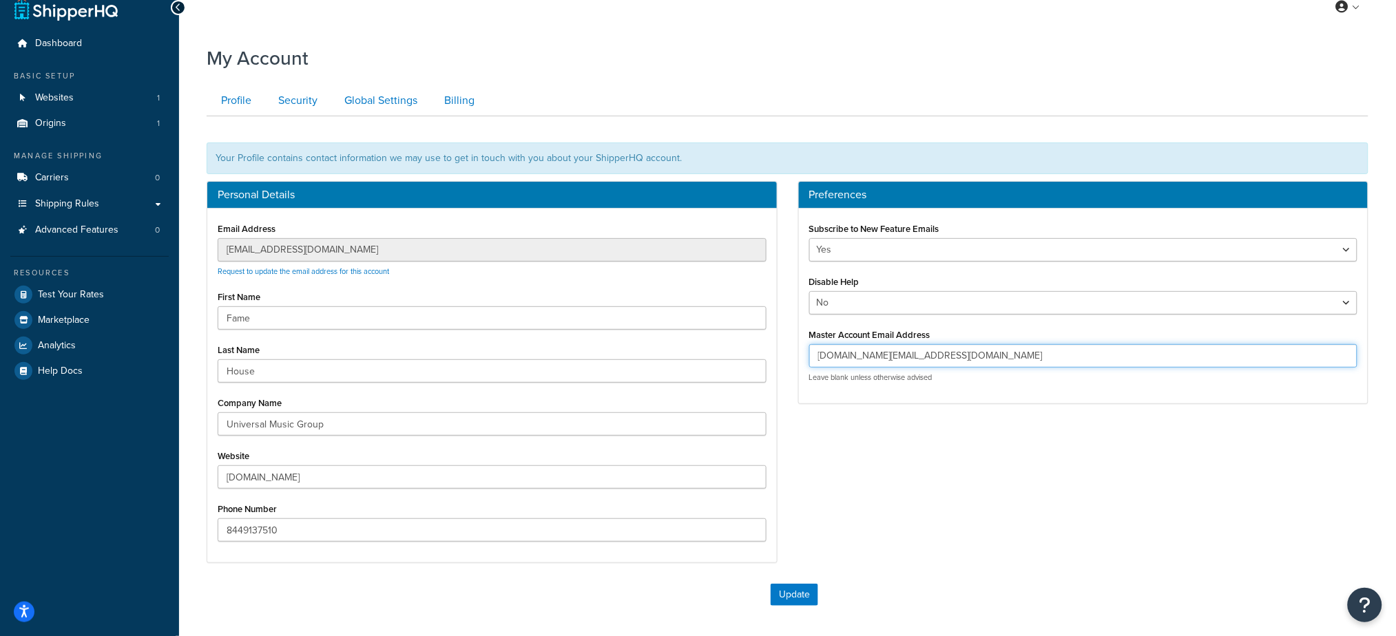
click at [1044, 353] on input "umg-fr-sandbox.myshopify.com@shopify.com" at bounding box center [1083, 355] width 549 height 23
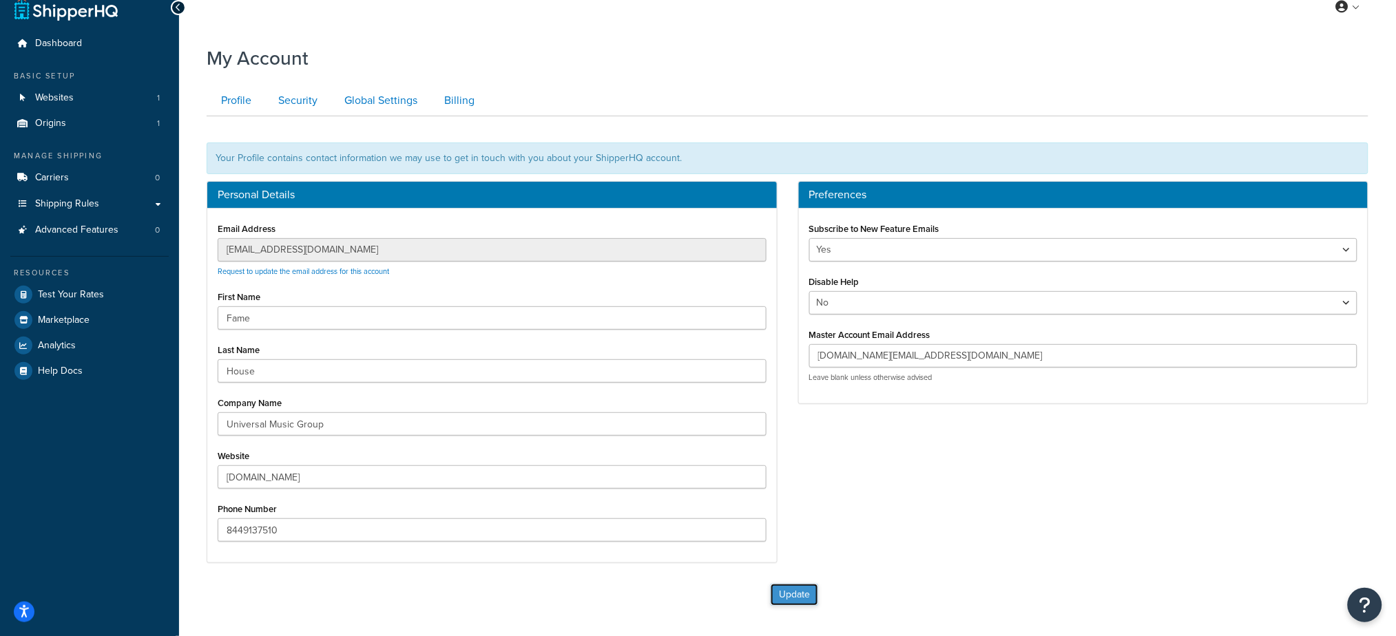
click at [787, 604] on button "Update" at bounding box center [795, 595] width 48 height 22
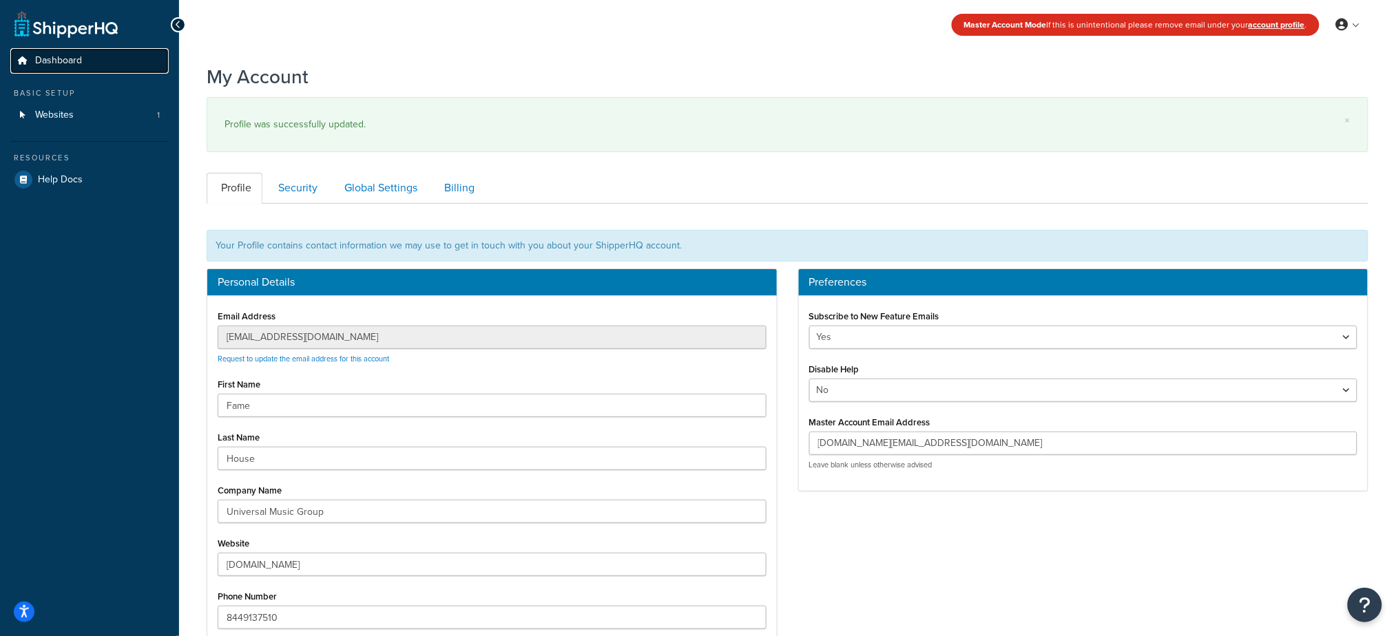
click at [56, 49] on link "Dashboard" at bounding box center [89, 60] width 158 height 25
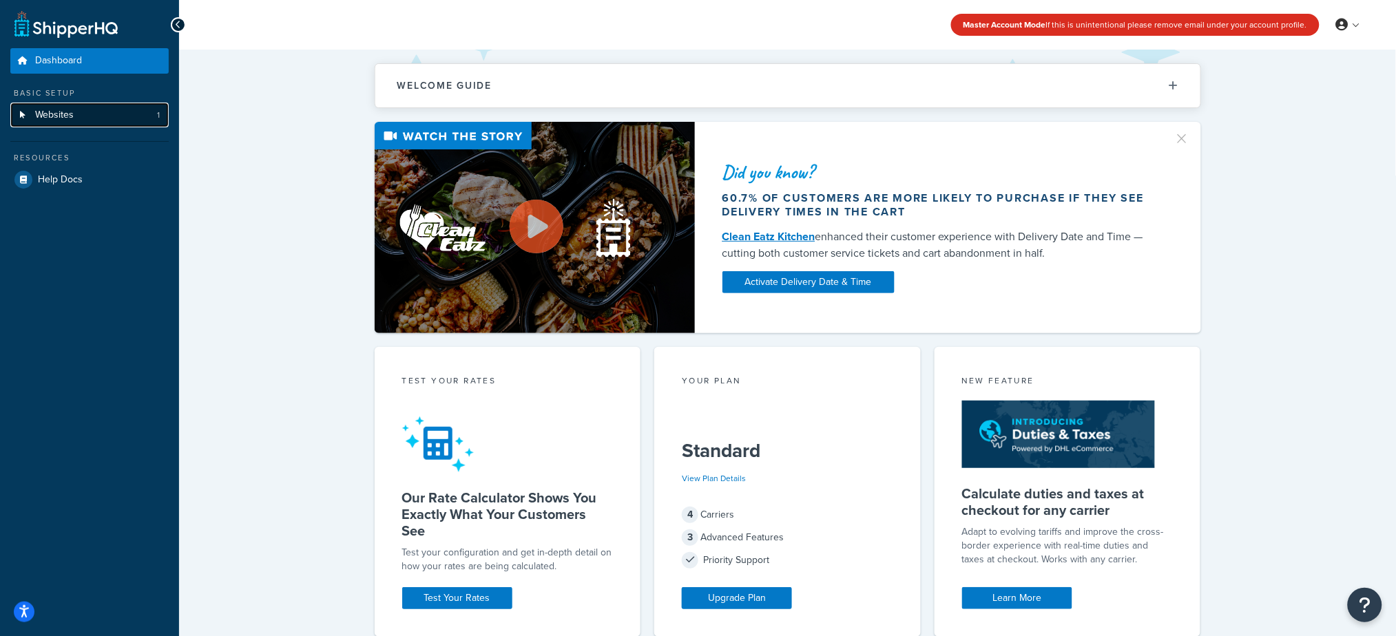
click at [69, 115] on span "Websites" at bounding box center [54, 115] width 39 height 12
